Goal: Find specific page/section: Find specific page/section

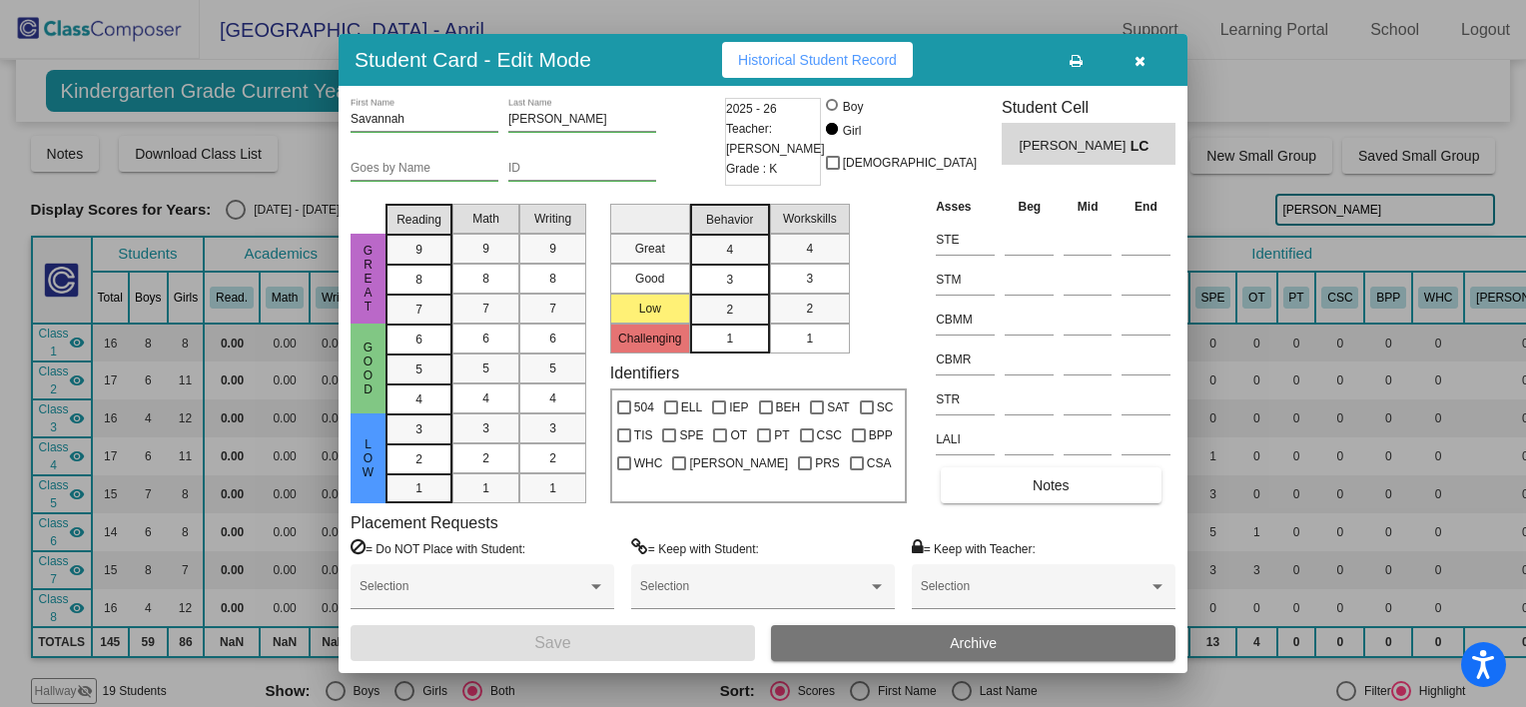
scroll to position [1263, 0]
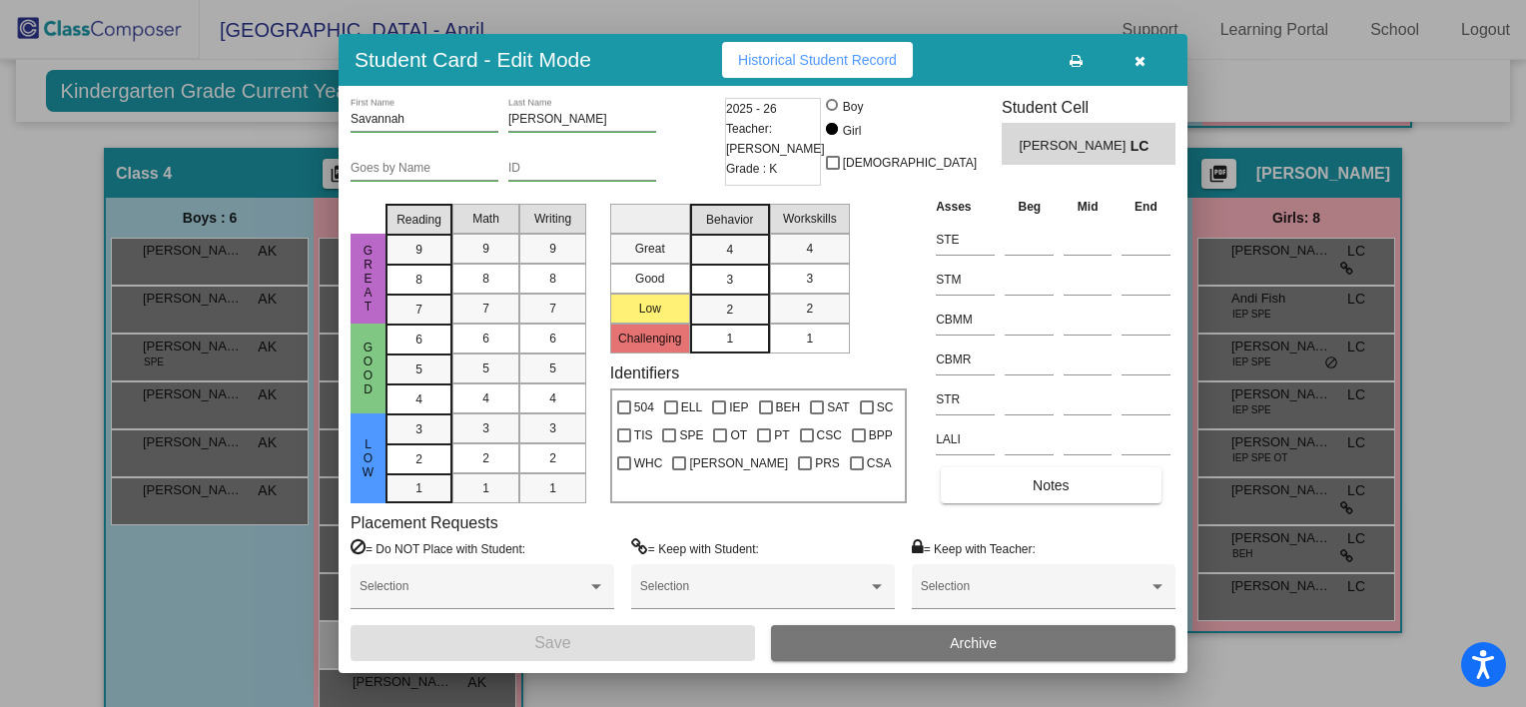
click at [1135, 64] on icon "button" at bounding box center [1139, 61] width 11 height 14
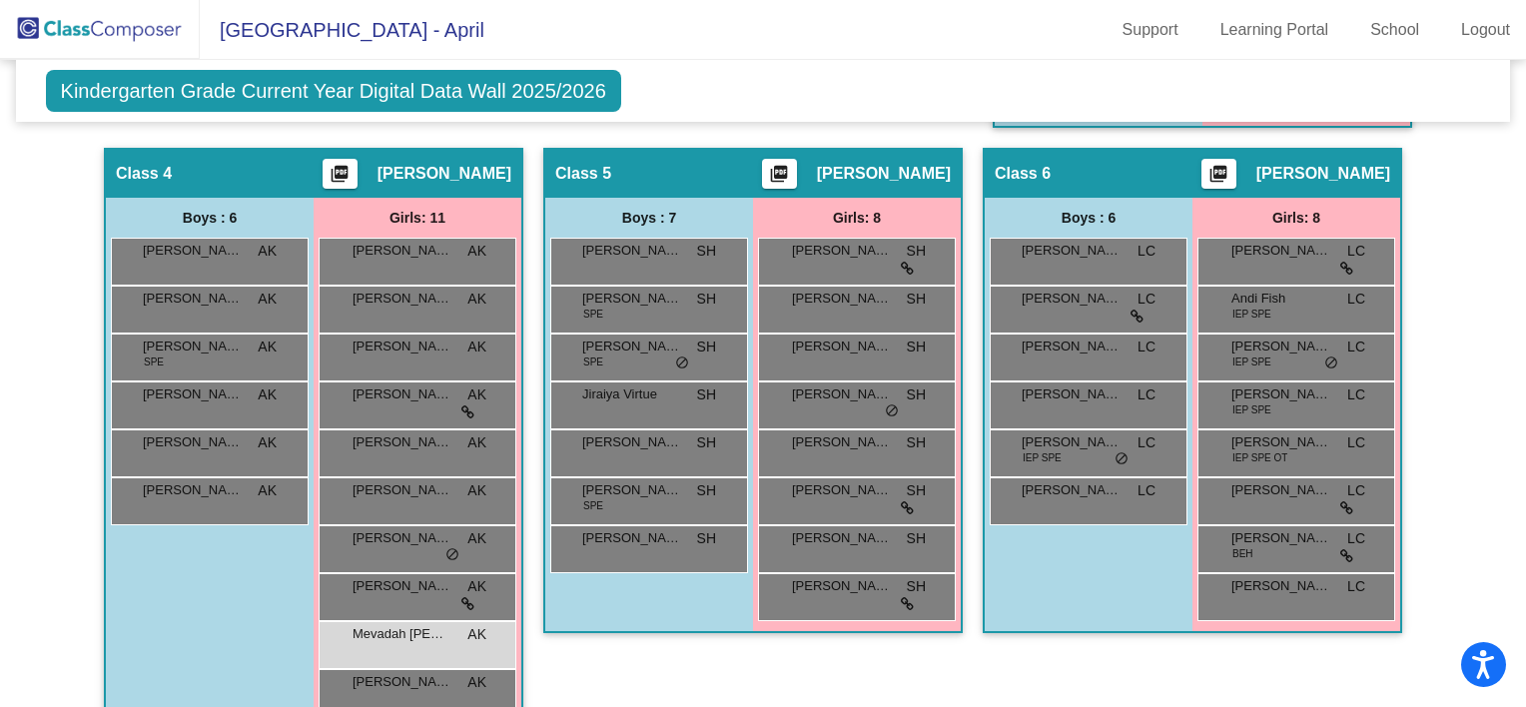
scroll to position [0, 0]
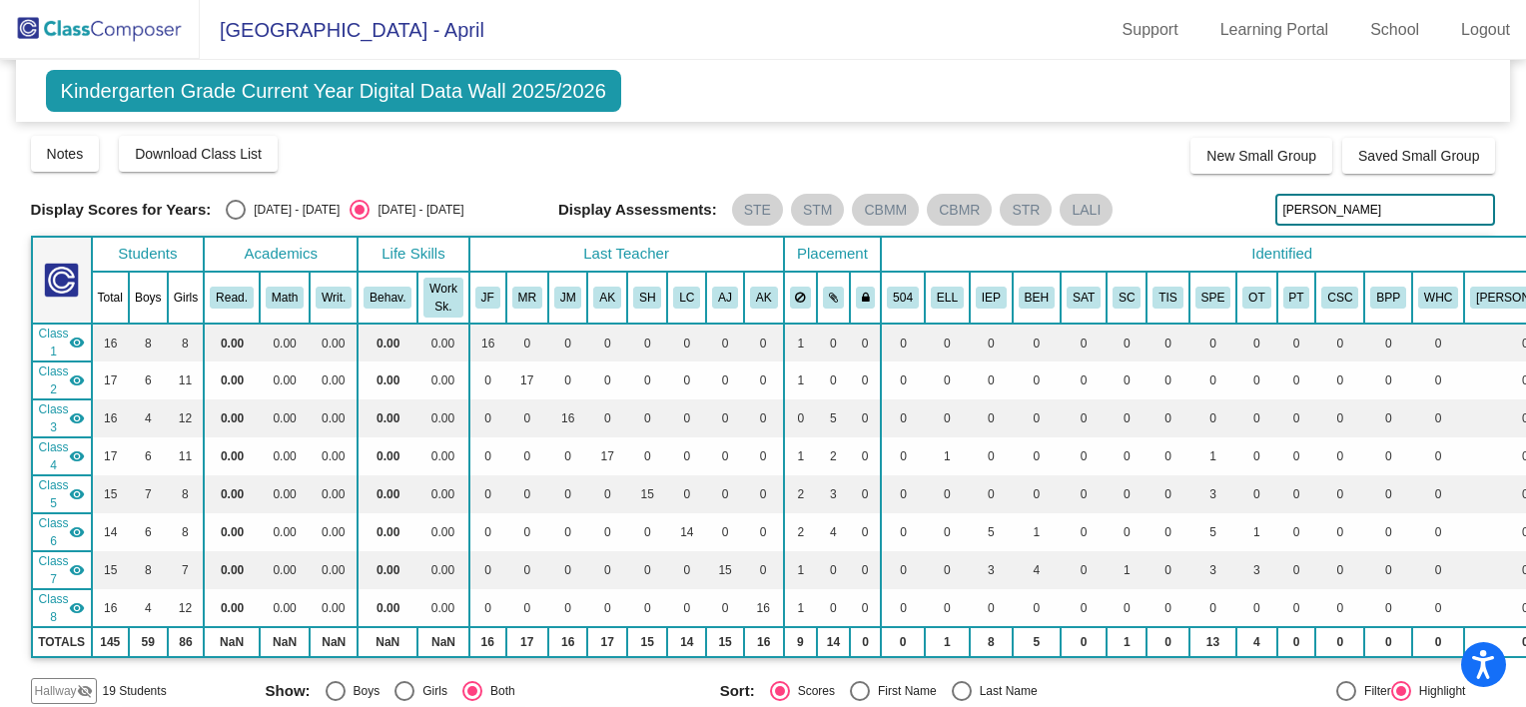
click at [123, 30] on img at bounding box center [100, 29] width 200 height 59
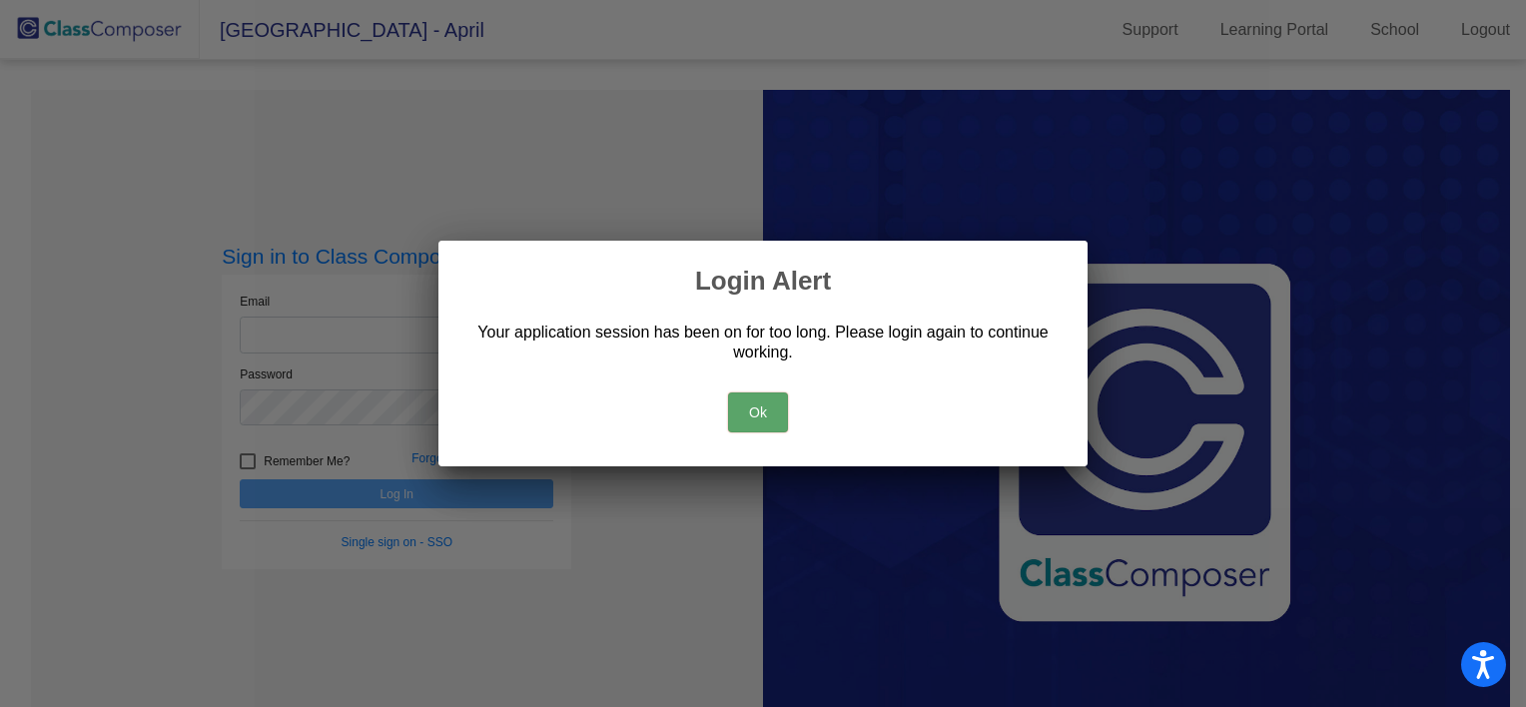
click at [771, 404] on button "Ok" at bounding box center [758, 412] width 60 height 40
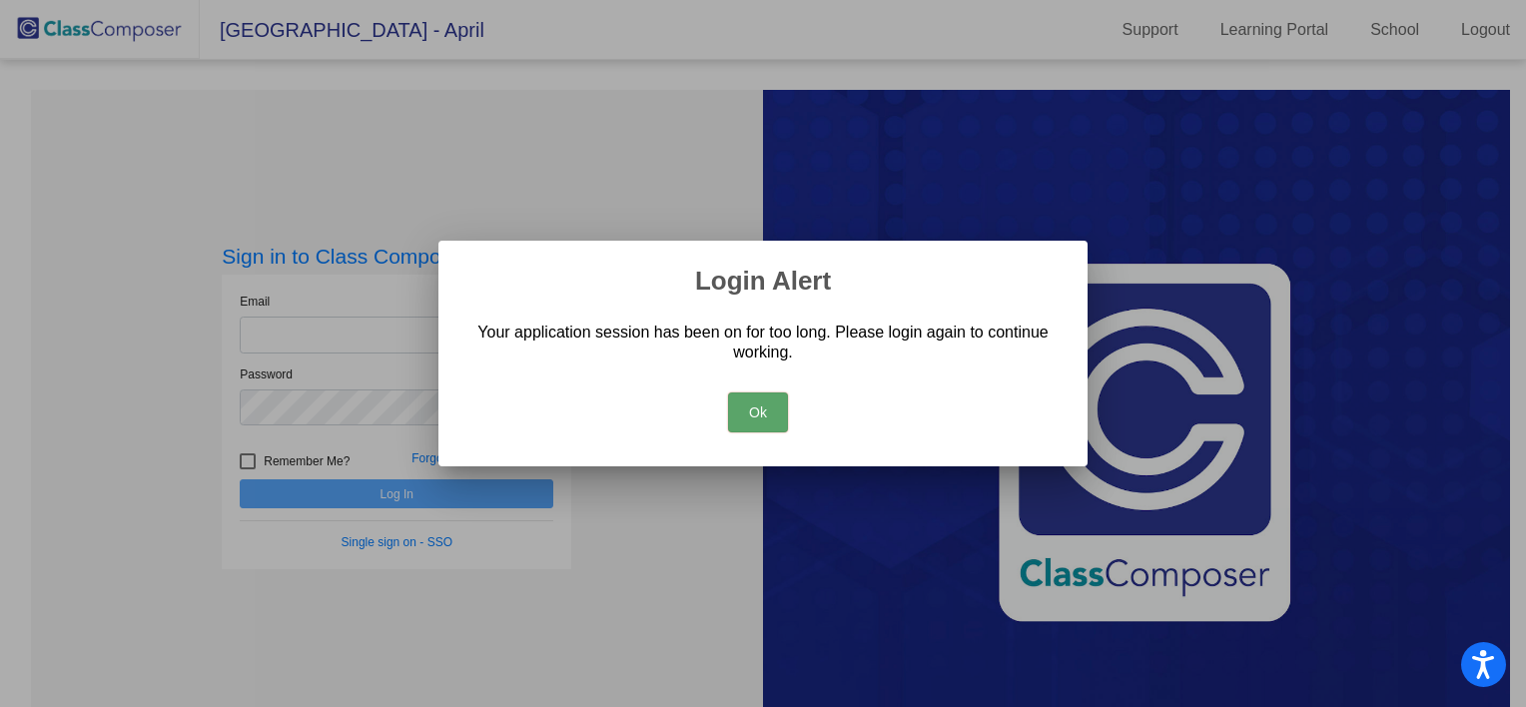
click at [763, 405] on button "Ok" at bounding box center [758, 412] width 60 height 40
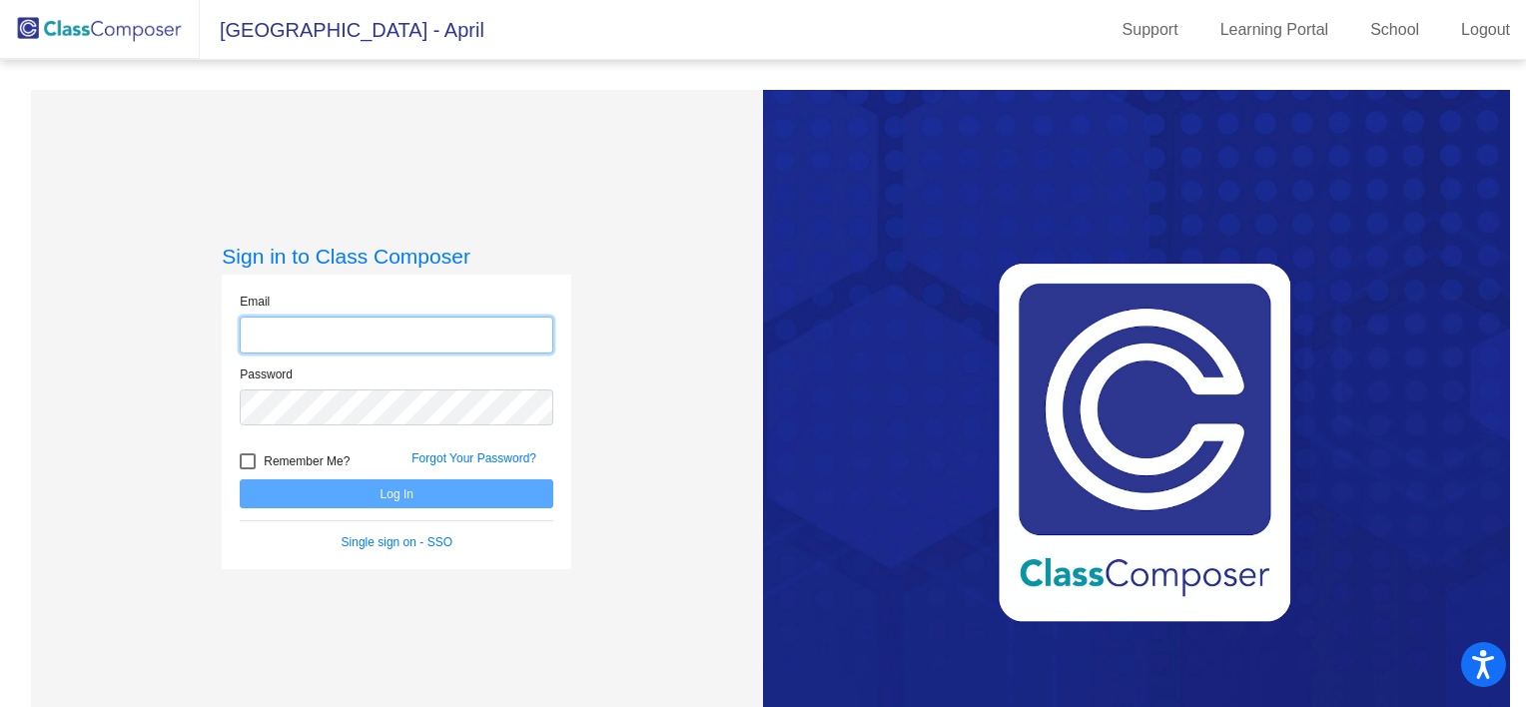
click at [416, 324] on input "email" at bounding box center [397, 335] width 314 height 37
type input "[EMAIL_ADDRESS][DOMAIN_NAME]"
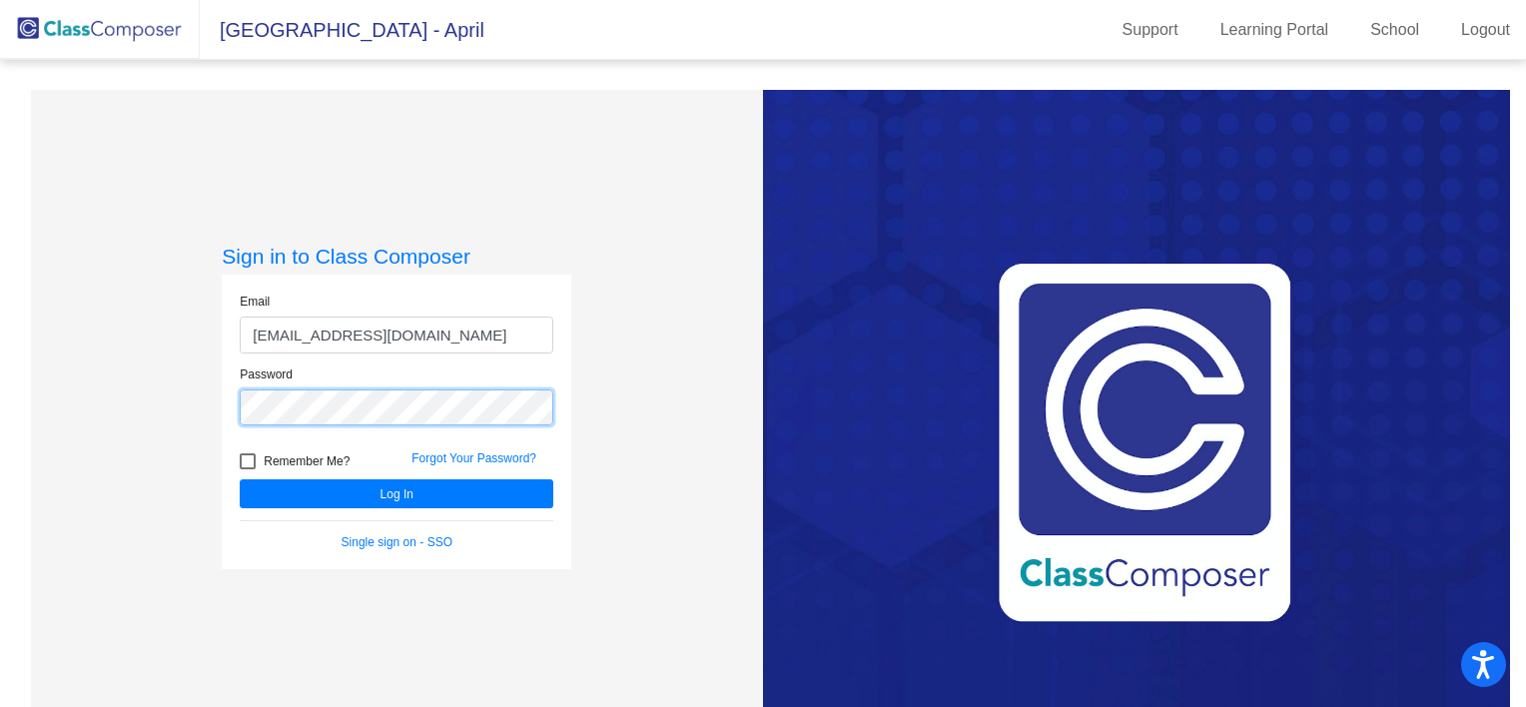
click at [240, 479] on button "Log In" at bounding box center [397, 493] width 314 height 29
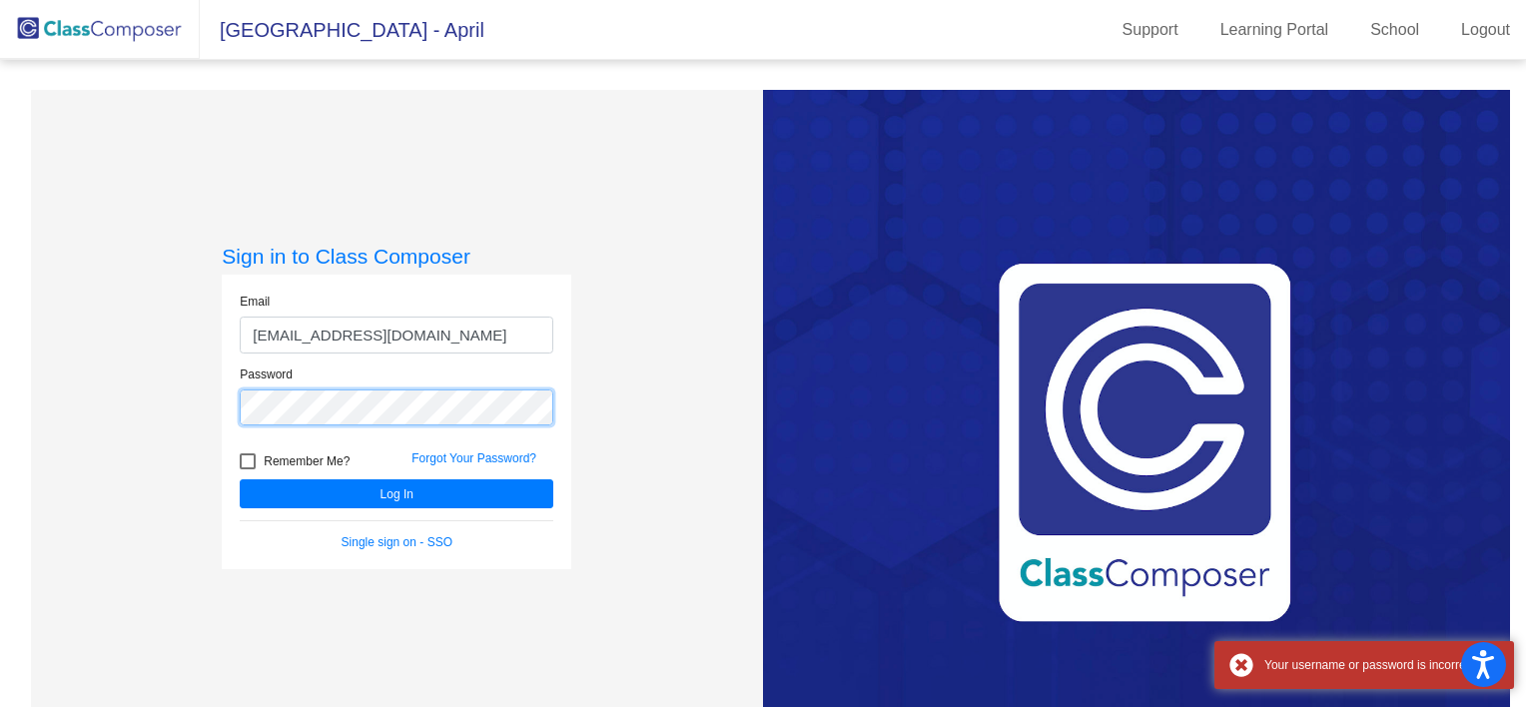
click at [240, 479] on button "Log In" at bounding box center [397, 493] width 314 height 29
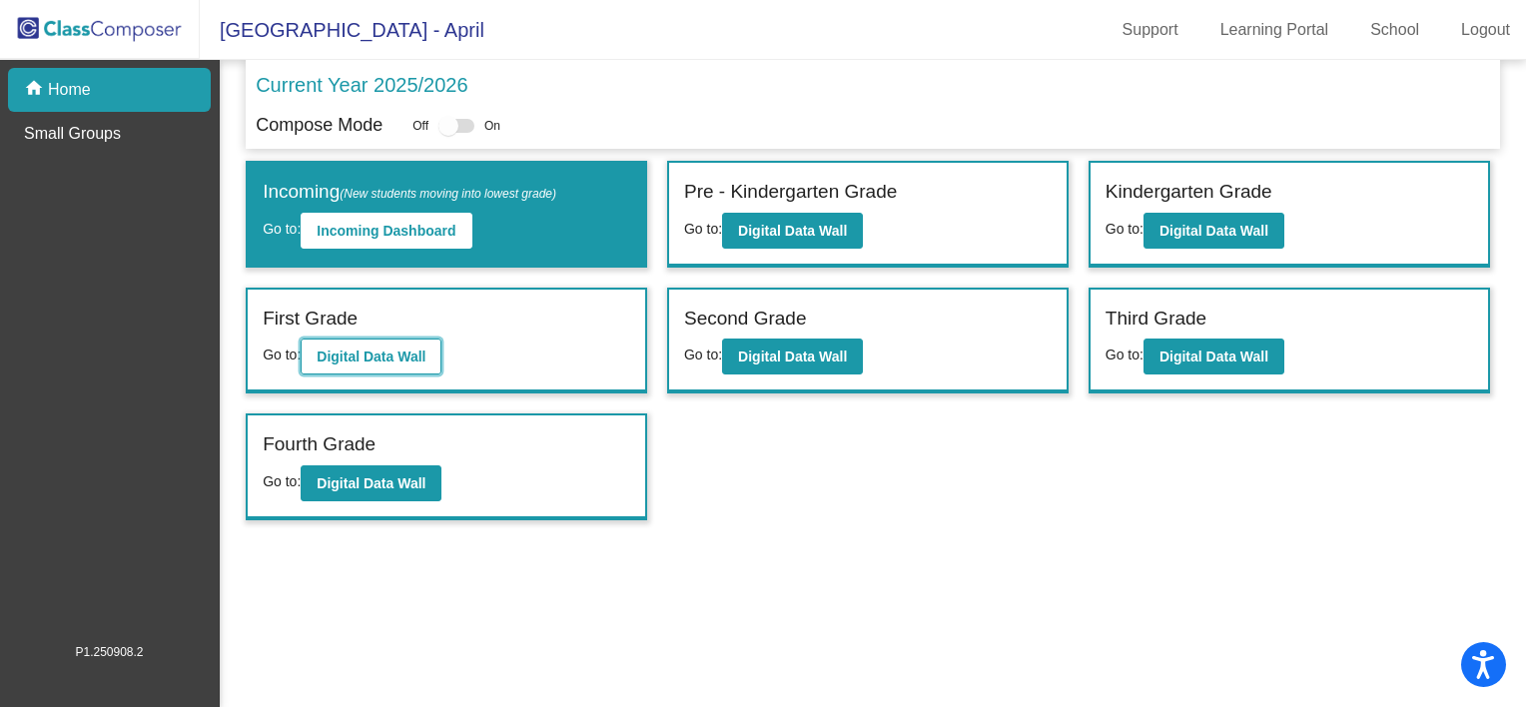
click at [383, 342] on button "Digital Data Wall" at bounding box center [371, 357] width 141 height 36
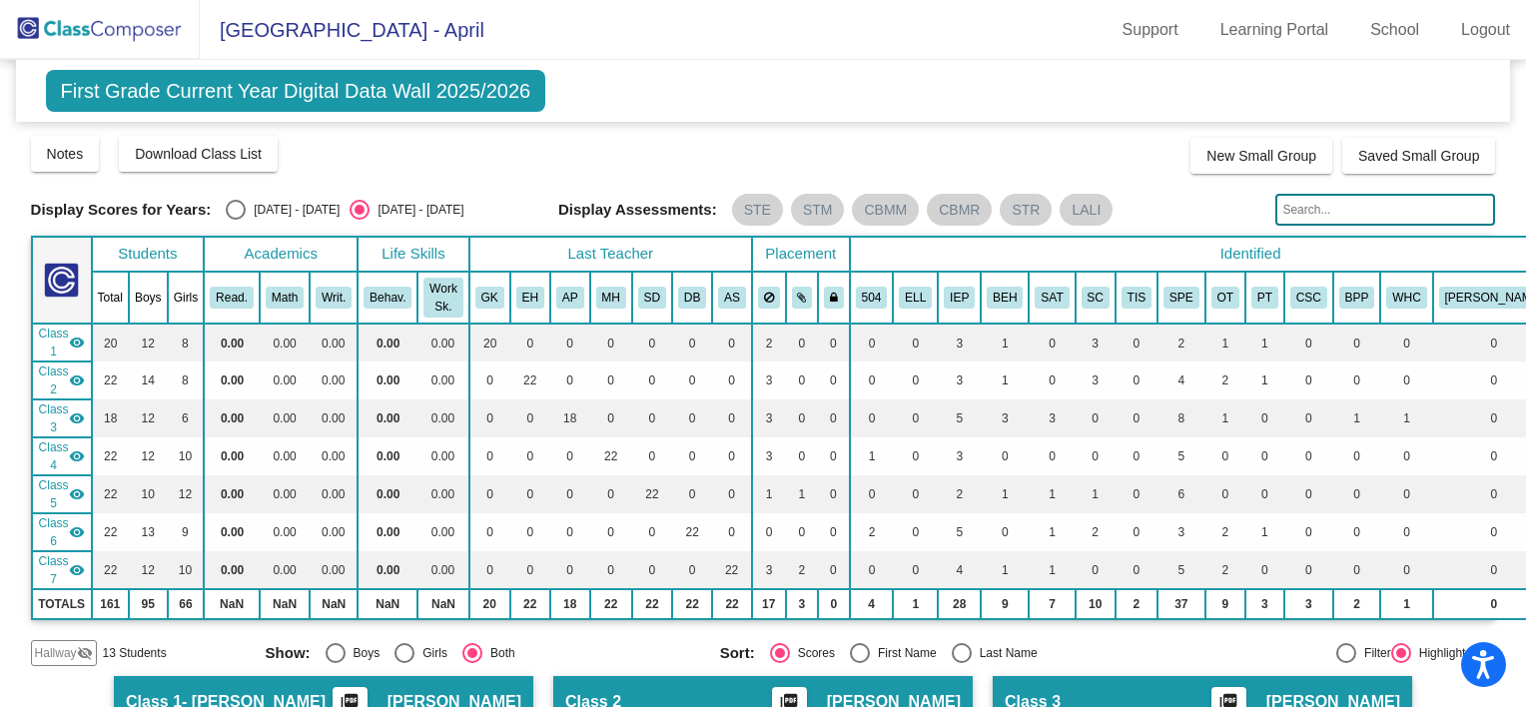
click at [124, 25] on img at bounding box center [100, 29] width 200 height 59
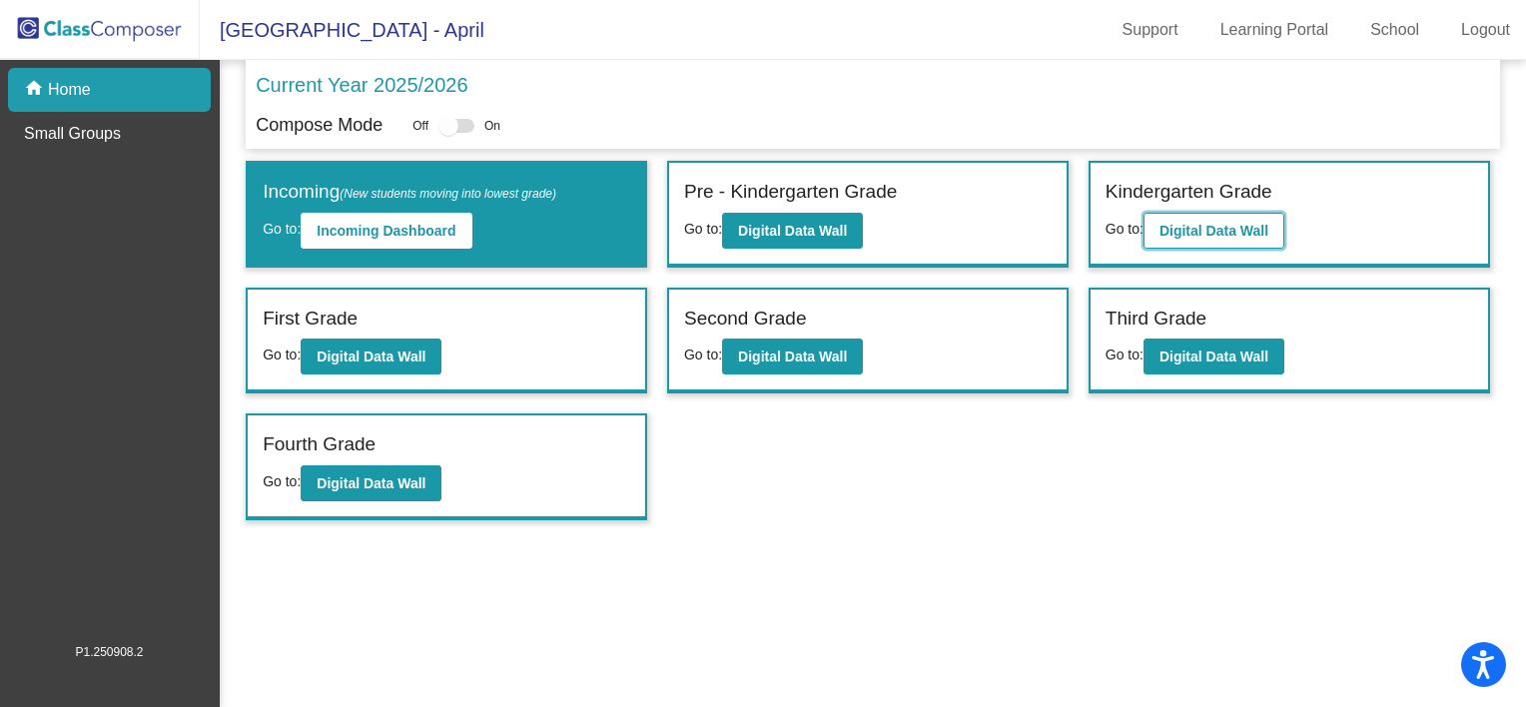
click at [1239, 223] on b "Digital Data Wall" at bounding box center [1213, 231] width 109 height 16
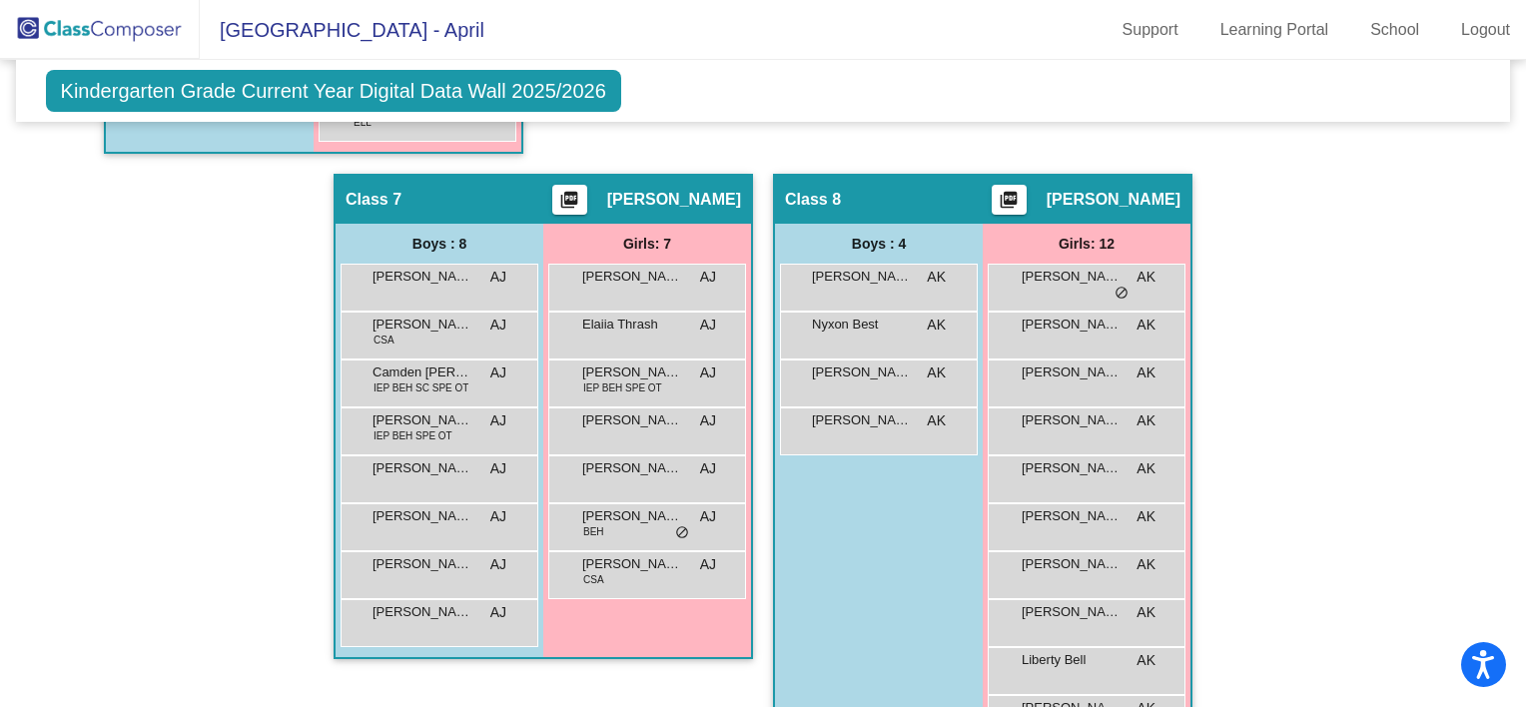
scroll to position [1924, 0]
